Goal: Understand process/instructions: Learn about a topic

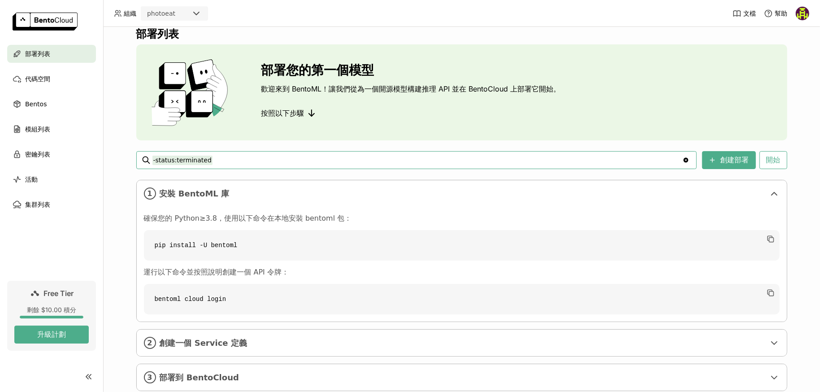
scroll to position [32, 0]
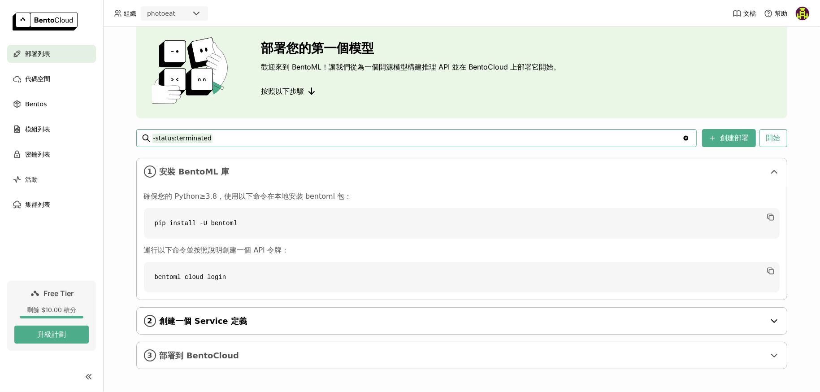
click at [219, 321] on span "創建一個 Service 定義" at bounding box center [463, 321] width 606 height 10
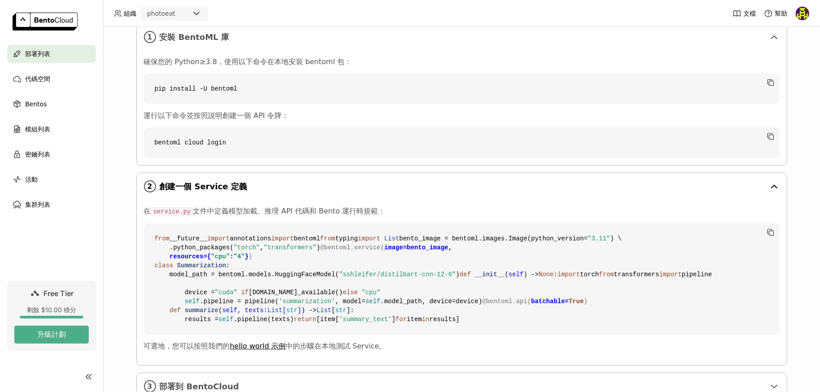
click at [278, 197] on div "2 創建一個 Service 定義" at bounding box center [462, 186] width 650 height 26
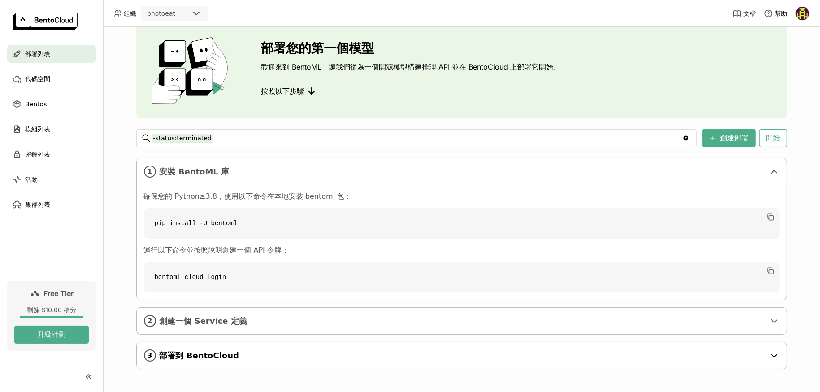
click at [192, 348] on div "3 部署到 [GEOGRAPHIC_DATA]" at bounding box center [462, 355] width 650 height 26
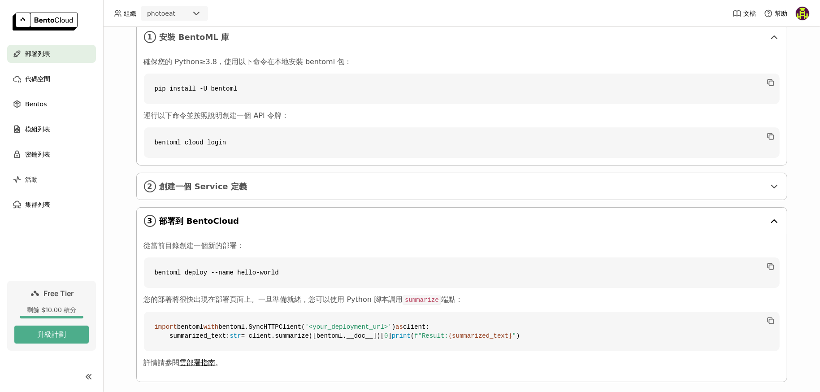
click at [244, 213] on div "3 部署到 [GEOGRAPHIC_DATA]" at bounding box center [462, 221] width 650 height 26
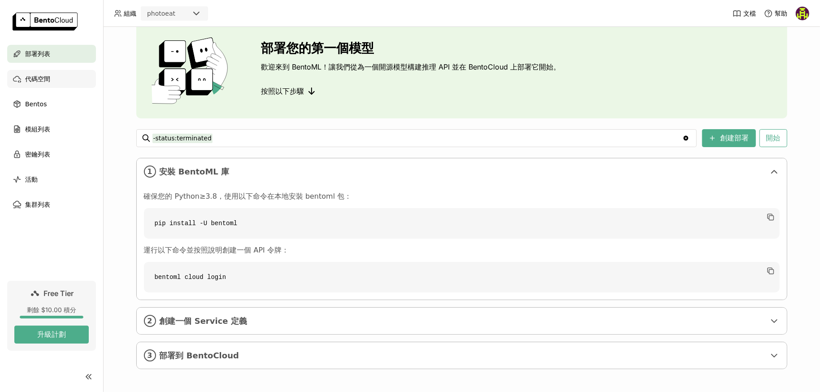
click at [37, 85] on div "代碼空間" at bounding box center [51, 79] width 89 height 18
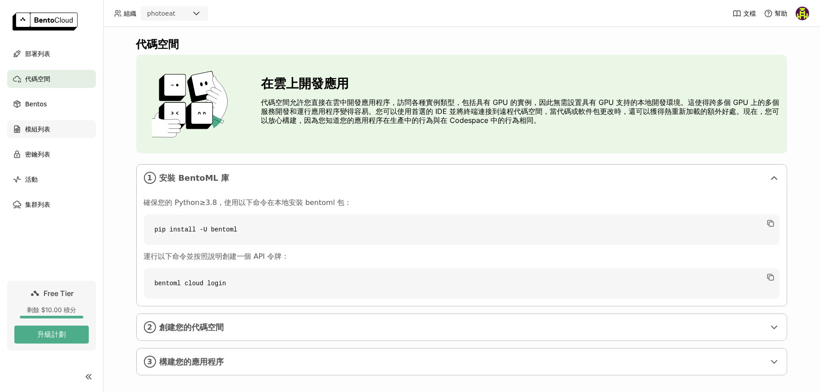
click at [55, 137] on div "模組列表" at bounding box center [51, 129] width 89 height 18
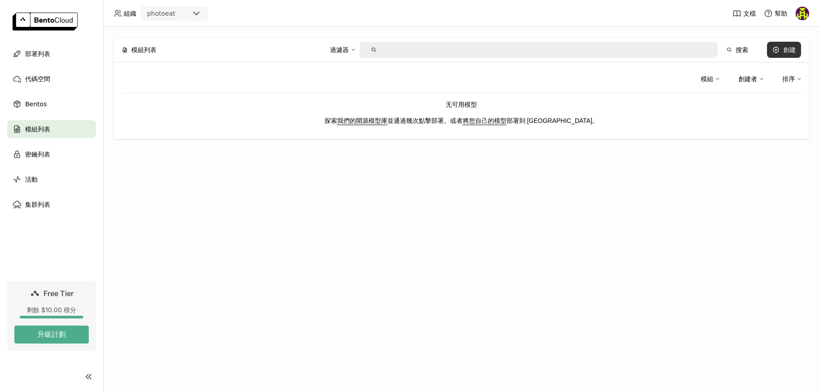
click at [780, 47] on icon at bounding box center [776, 49] width 7 height 7
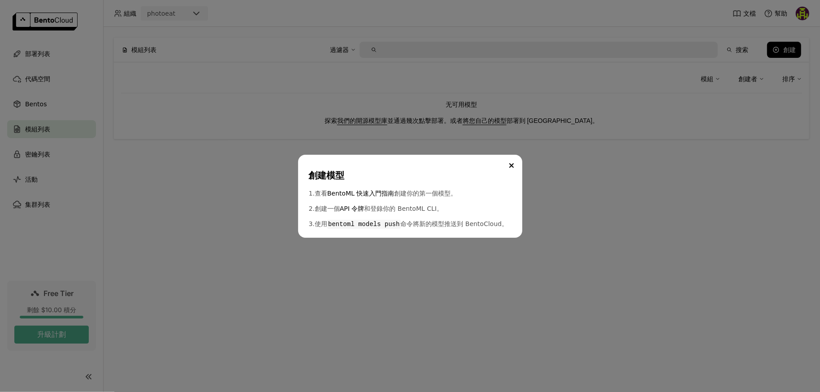
click at [510, 163] on icon "Close" at bounding box center [511, 165] width 4 height 4
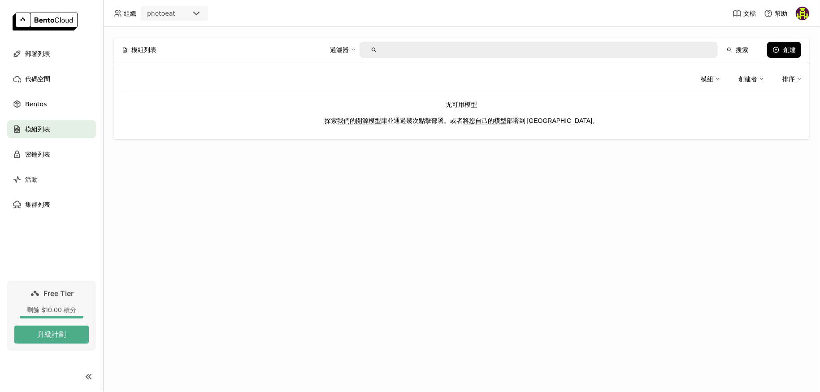
click at [708, 81] on div "模組" at bounding box center [707, 79] width 13 height 10
click at [746, 81] on div "創建者" at bounding box center [747, 79] width 19 height 10
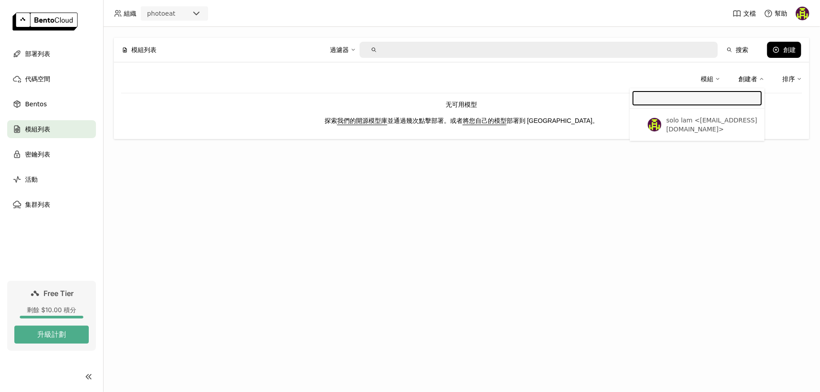
click at [746, 81] on div "創建者" at bounding box center [747, 79] width 19 height 10
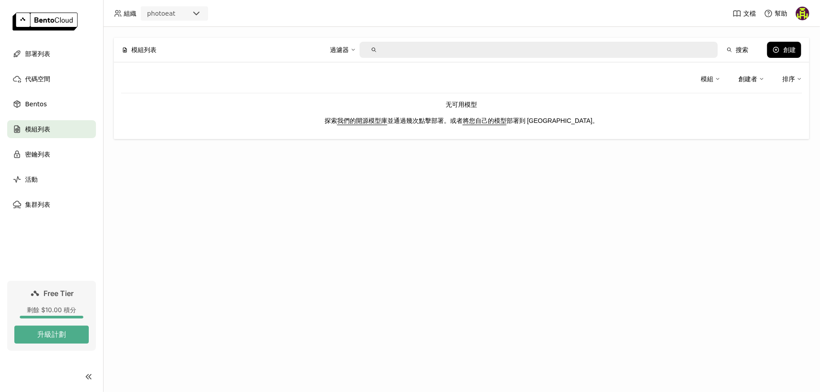
click at [777, 79] on div "模組 創建者 排序" at bounding box center [751, 78] width 101 height 19
click at [386, 123] on link "我們的開源模型庫" at bounding box center [362, 120] width 50 height 7
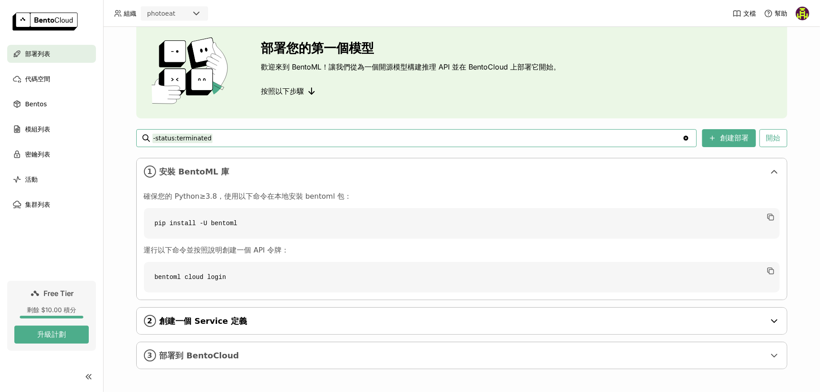
click at [201, 312] on div "2 創建一個 Service 定義" at bounding box center [462, 321] width 650 height 26
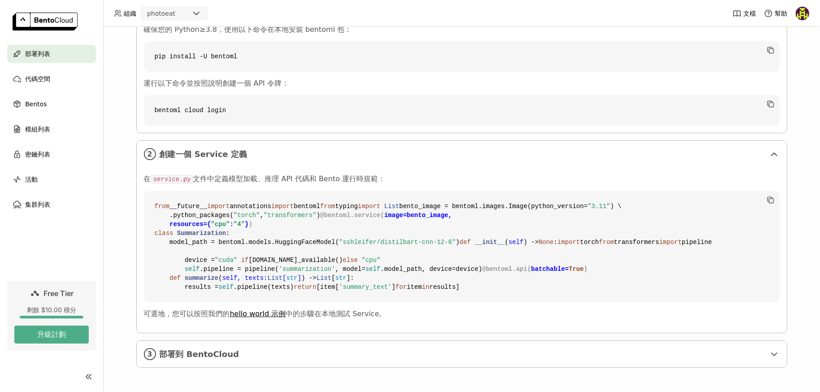
scroll to position [359, 0]
click at [360, 350] on span "部署到 BentoCloud" at bounding box center [463, 354] width 606 height 10
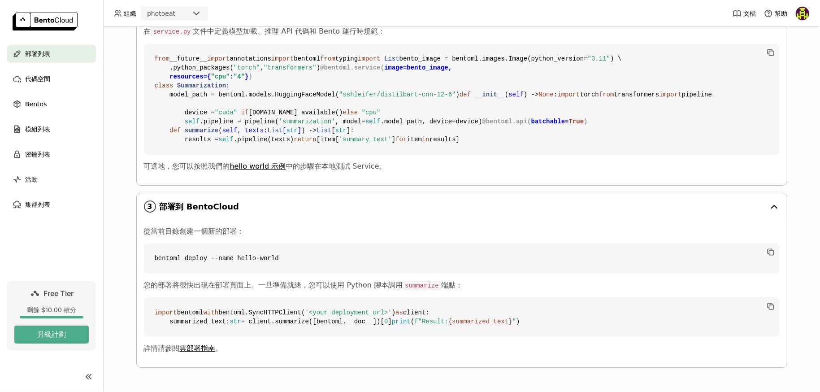
scroll to position [534, 0]
